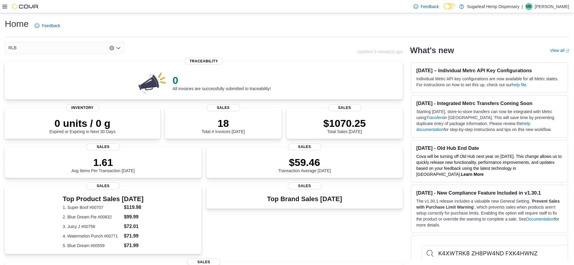
click at [117, 49] on icon "Open list of options" at bounding box center [118, 48] width 5 height 5
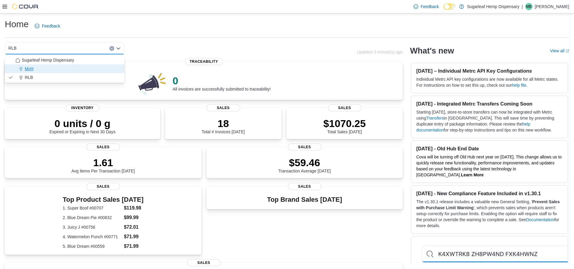
click at [88, 70] on div "McH" at bounding box center [68, 69] width 105 height 6
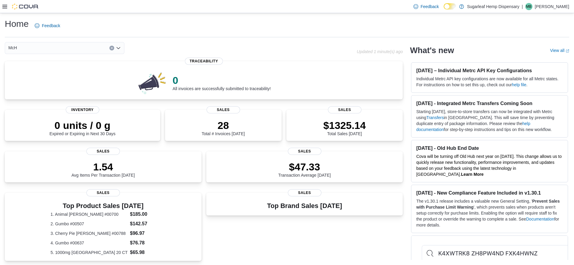
click at [208, 172] on div "$47.33 Transaction Average Today Sales" at bounding box center [304, 167] width 197 height 31
click at [117, 49] on icon "Open list of options" at bounding box center [118, 48] width 5 height 5
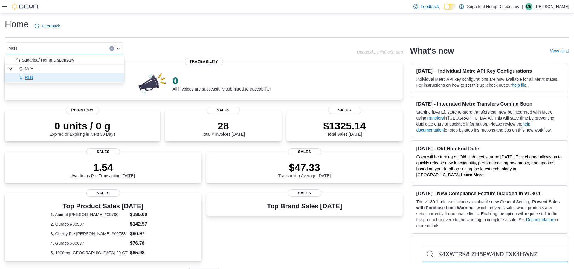
click at [73, 78] on div "RLB" at bounding box center [68, 77] width 105 height 6
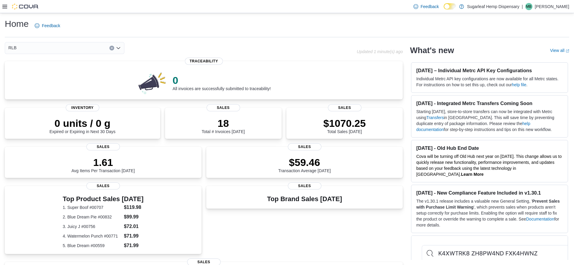
click at [200, 149] on div "1.61 Avg Items Per Transaction Today Sales" at bounding box center [103, 162] width 197 height 31
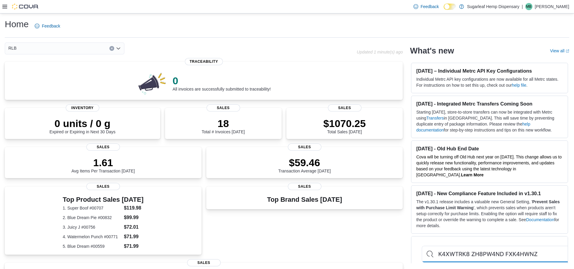
click at [54, 52] on div "RLB" at bounding box center [65, 48] width 120 height 12
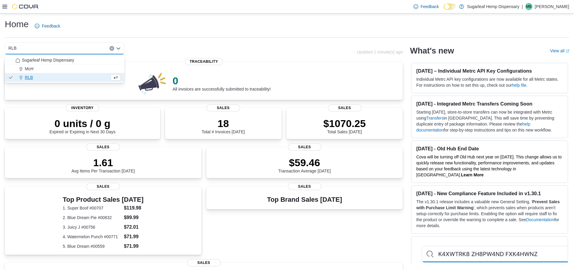
click at [222, 166] on div "$59.46 Transaction Average Today" at bounding box center [304, 163] width 187 height 19
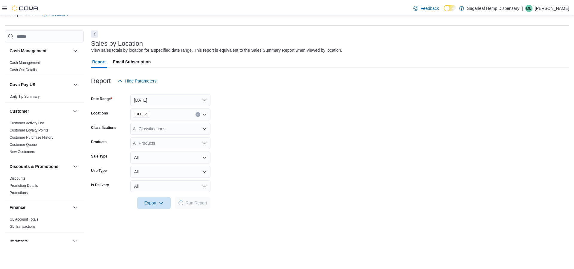
scroll to position [14, 0]
